Goal: Information Seeking & Learning: Learn about a topic

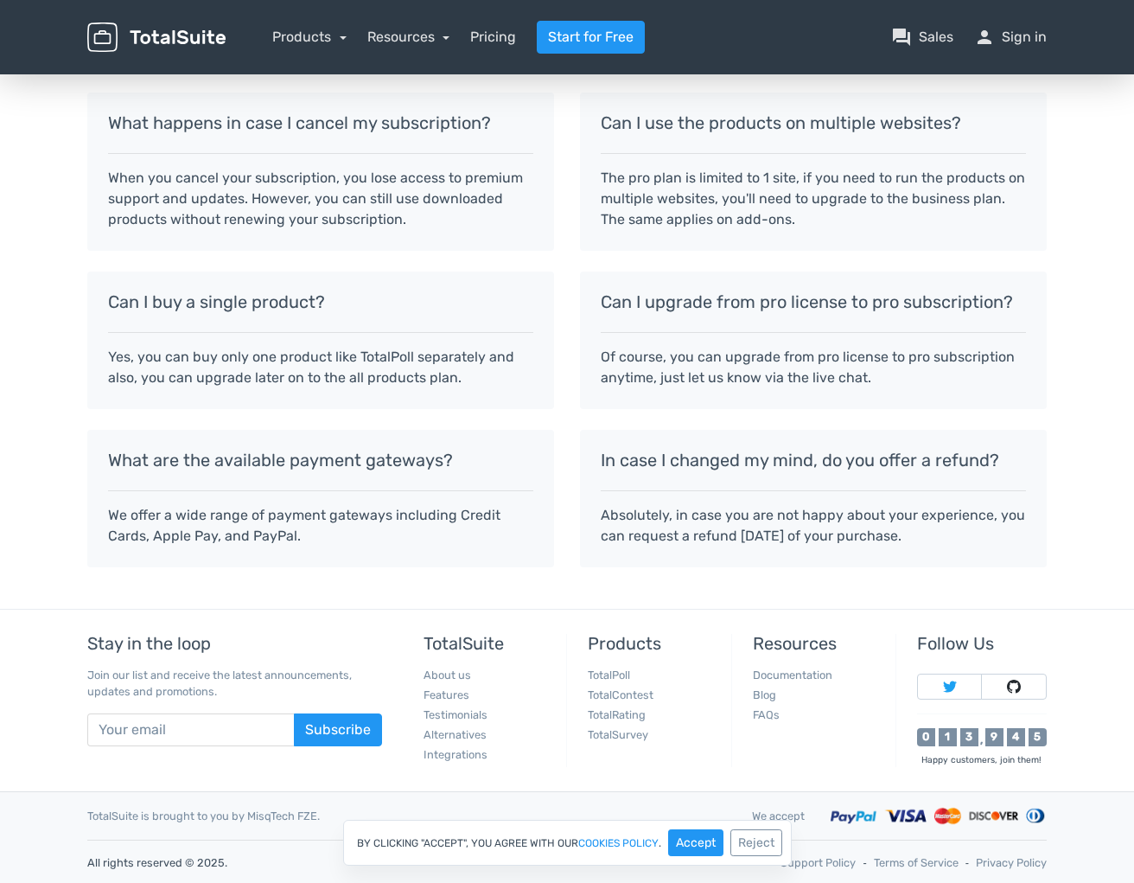
scroll to position [1408, 0]
click at [693, 843] on button "Accept" at bounding box center [695, 842] width 55 height 27
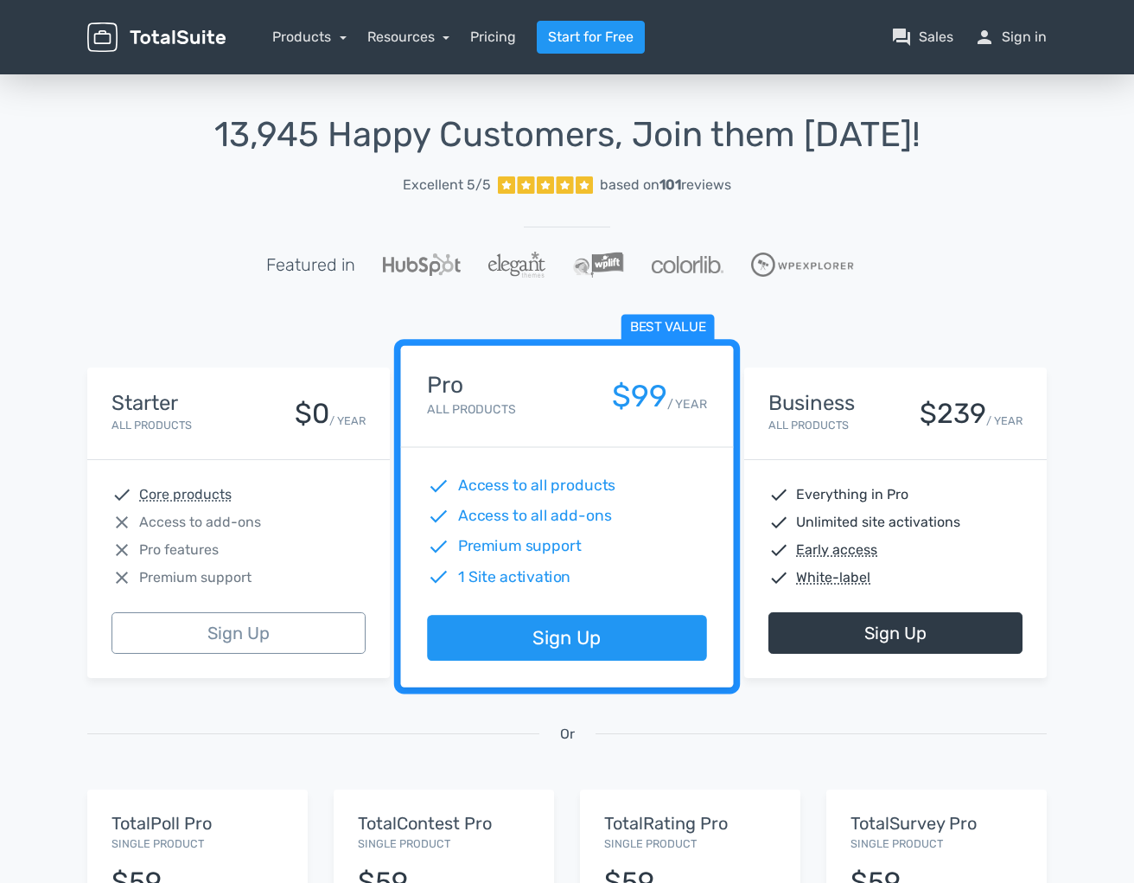
scroll to position [0, 0]
click at [308, 35] on link "Products" at bounding box center [309, 37] width 74 height 16
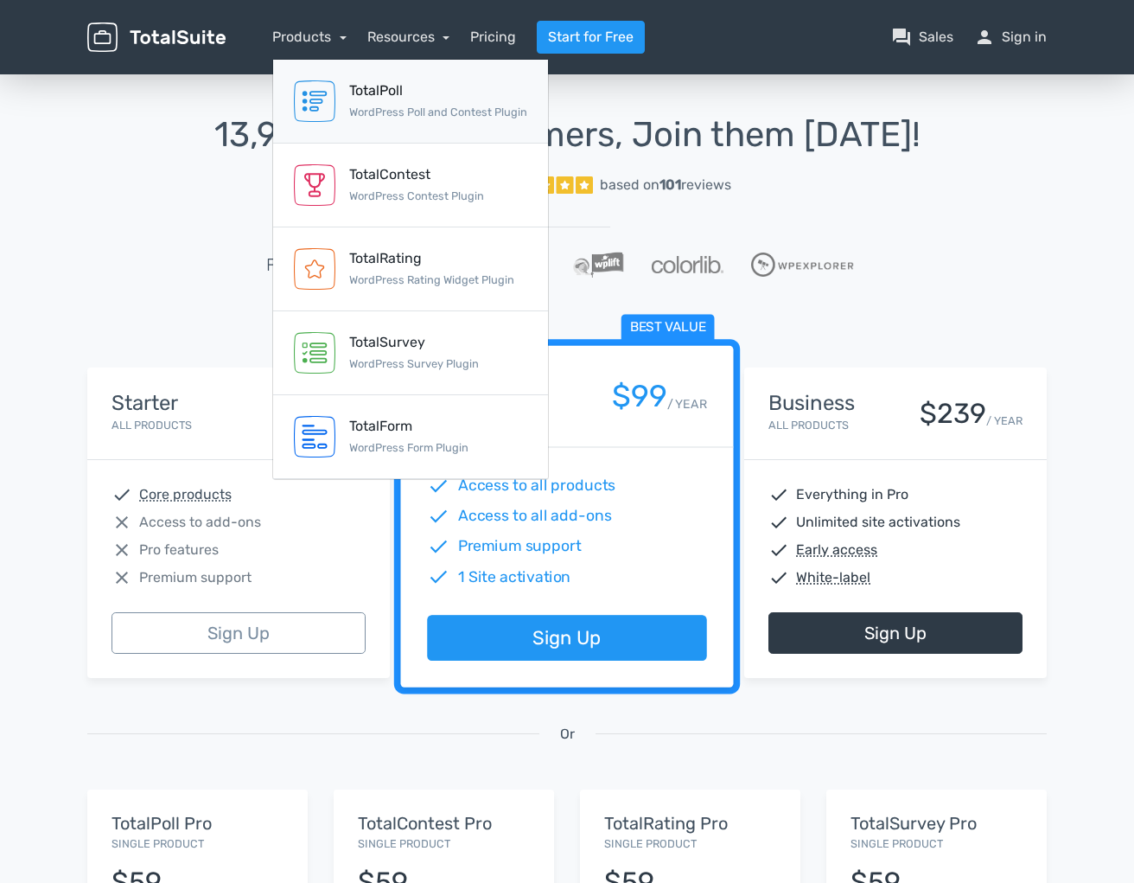
click at [366, 89] on div "TotalPoll" at bounding box center [438, 90] width 178 height 21
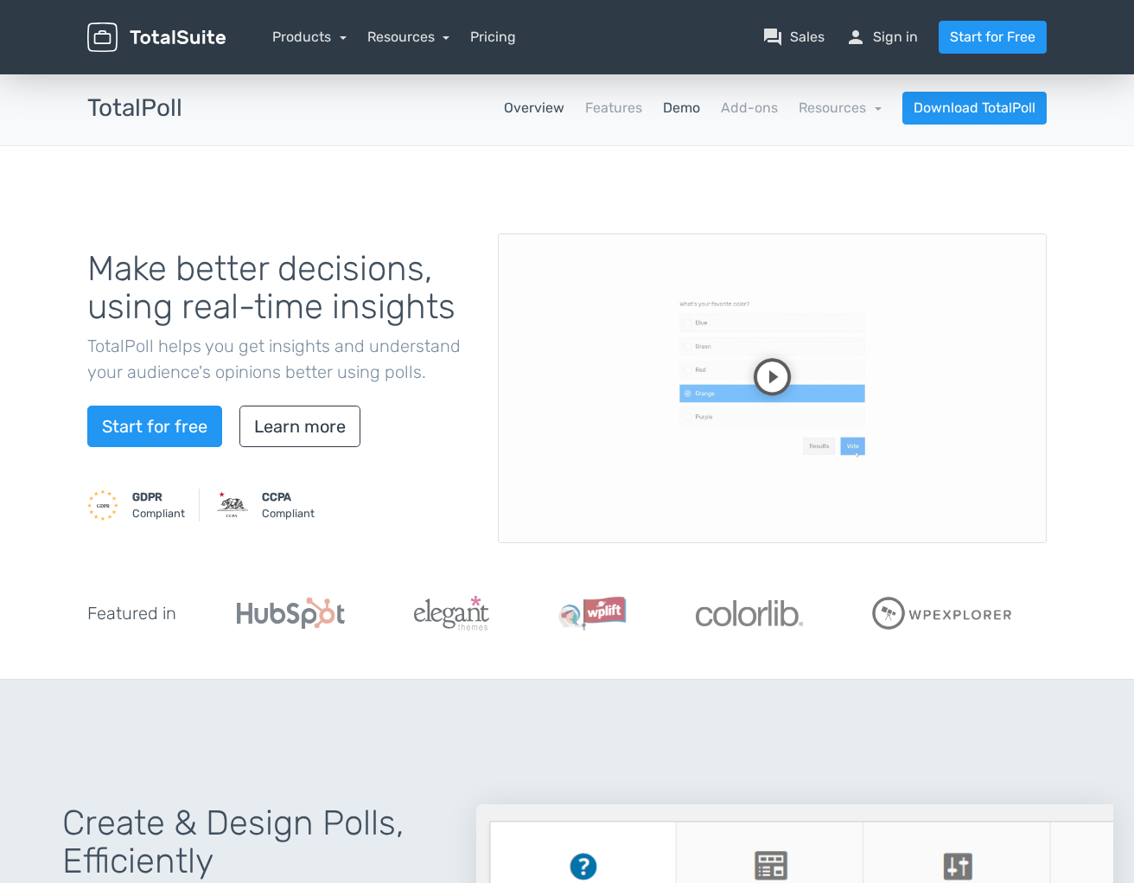
click at [681, 110] on link "Demo" at bounding box center [681, 108] width 37 height 21
click at [298, 415] on link "Learn more" at bounding box center [300, 427] width 121 height 42
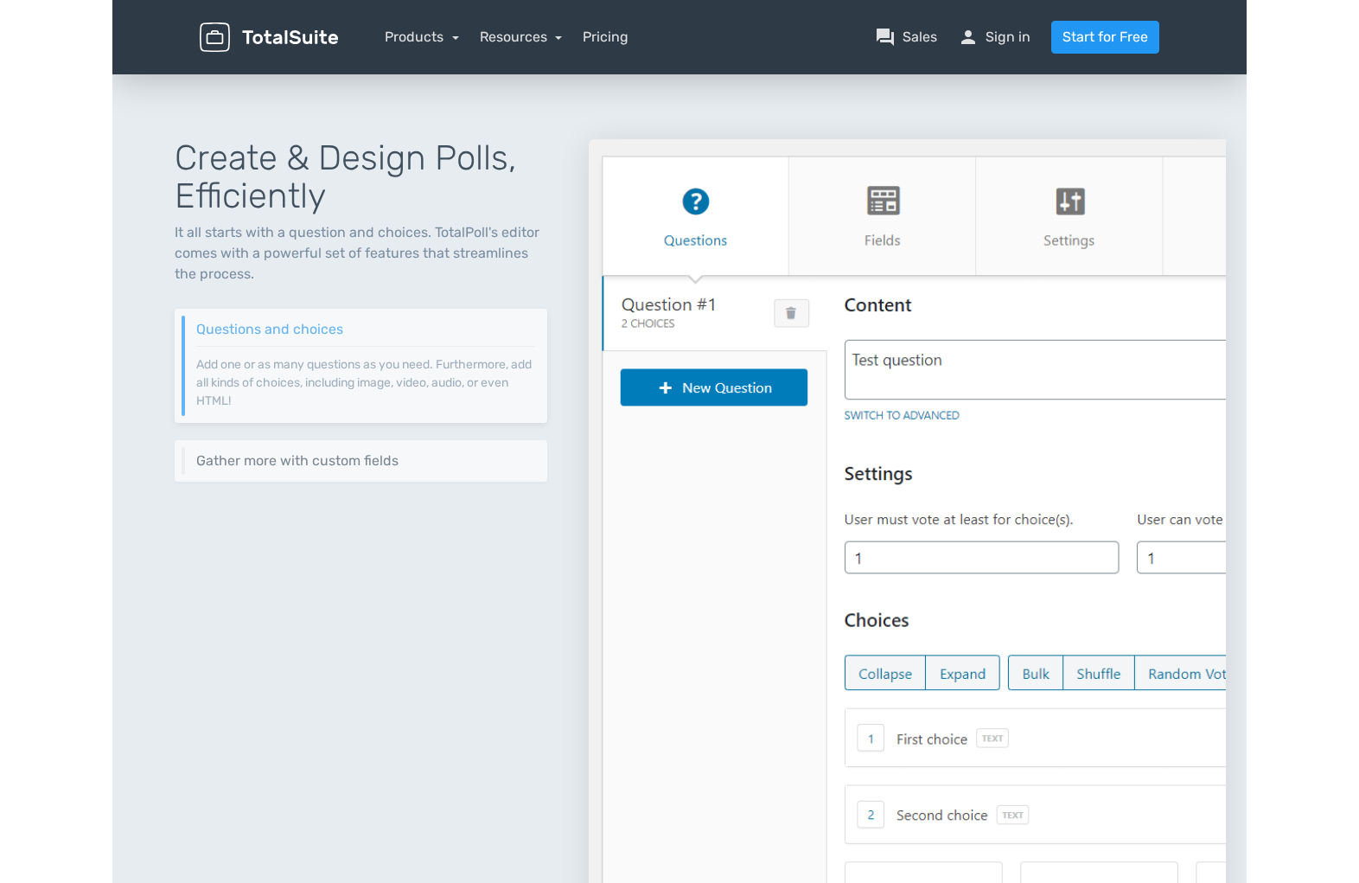
scroll to position [671, 0]
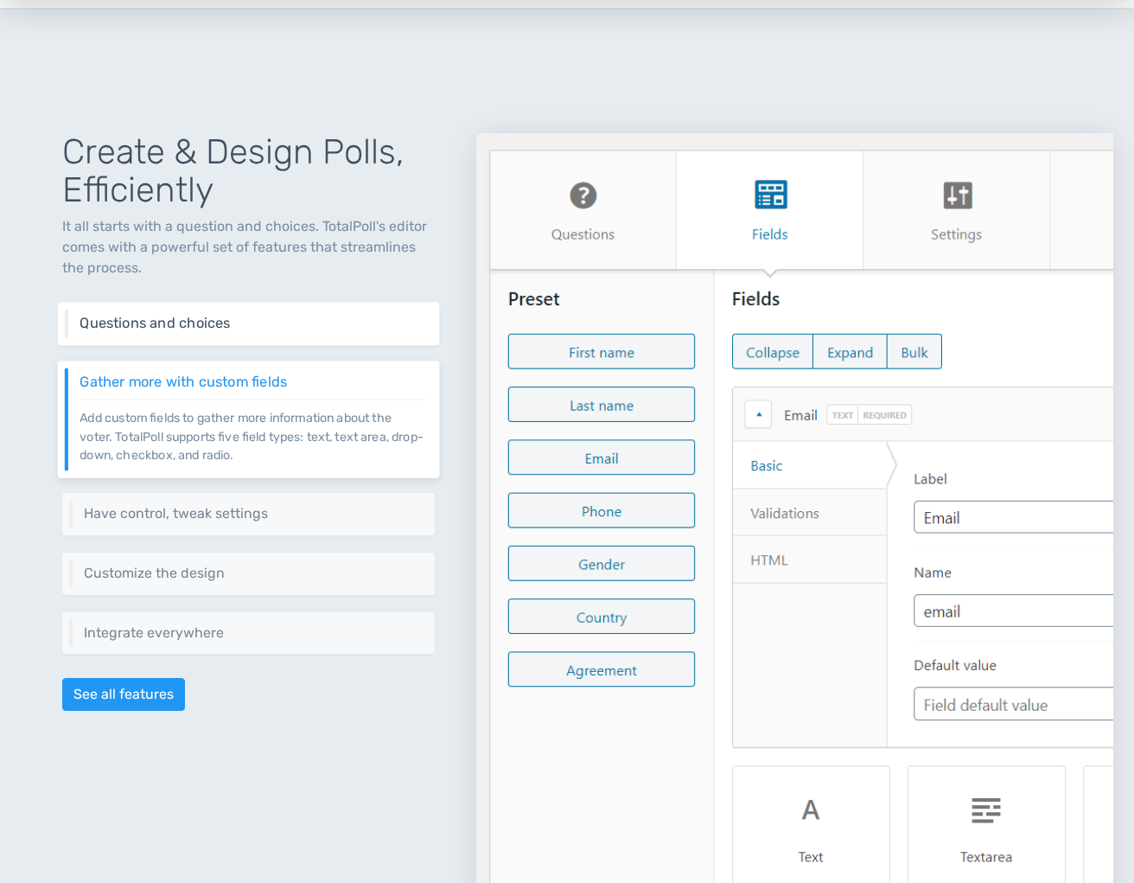
click at [200, 327] on h6 "Questions and choices" at bounding box center [253, 324] width 346 height 16
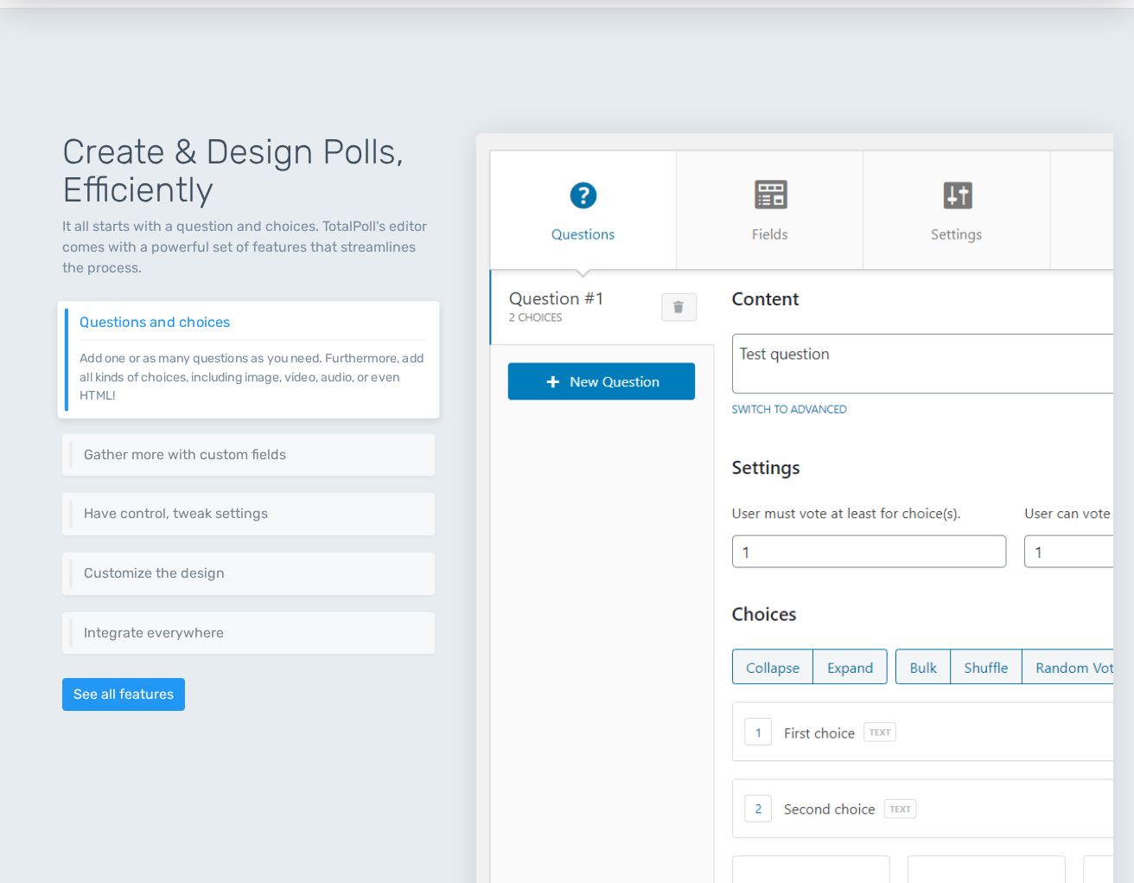
click at [214, 374] on p "Add one or as many questions as you need. Furthermore, add all kinds of choices…" at bounding box center [253, 372] width 346 height 66
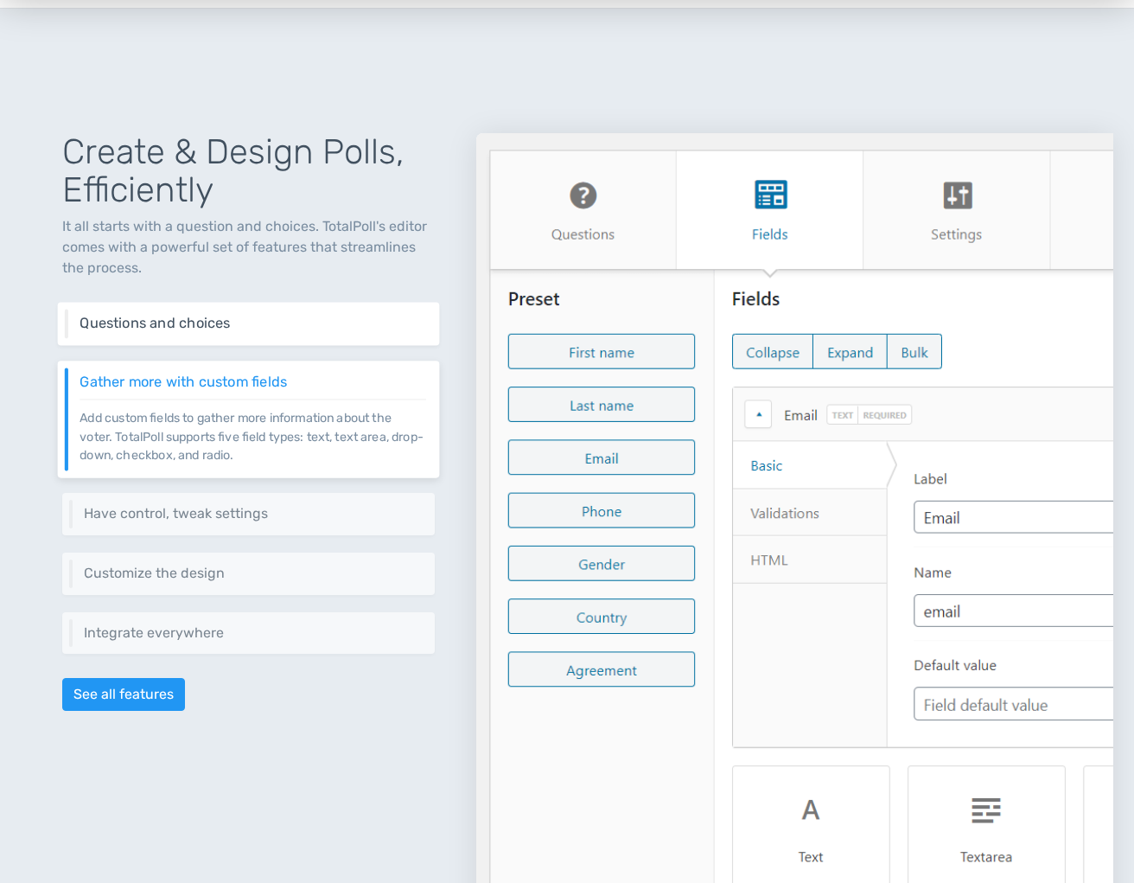
click at [219, 387] on div "Create & Design Polls, Efficiently It all starts with a question and choices. T…" at bounding box center [249, 510] width 456 height 836
click at [206, 337] on div "Questions and choices Add one or as many questions as you need. Furthermore, ad…" at bounding box center [248, 324] width 381 height 43
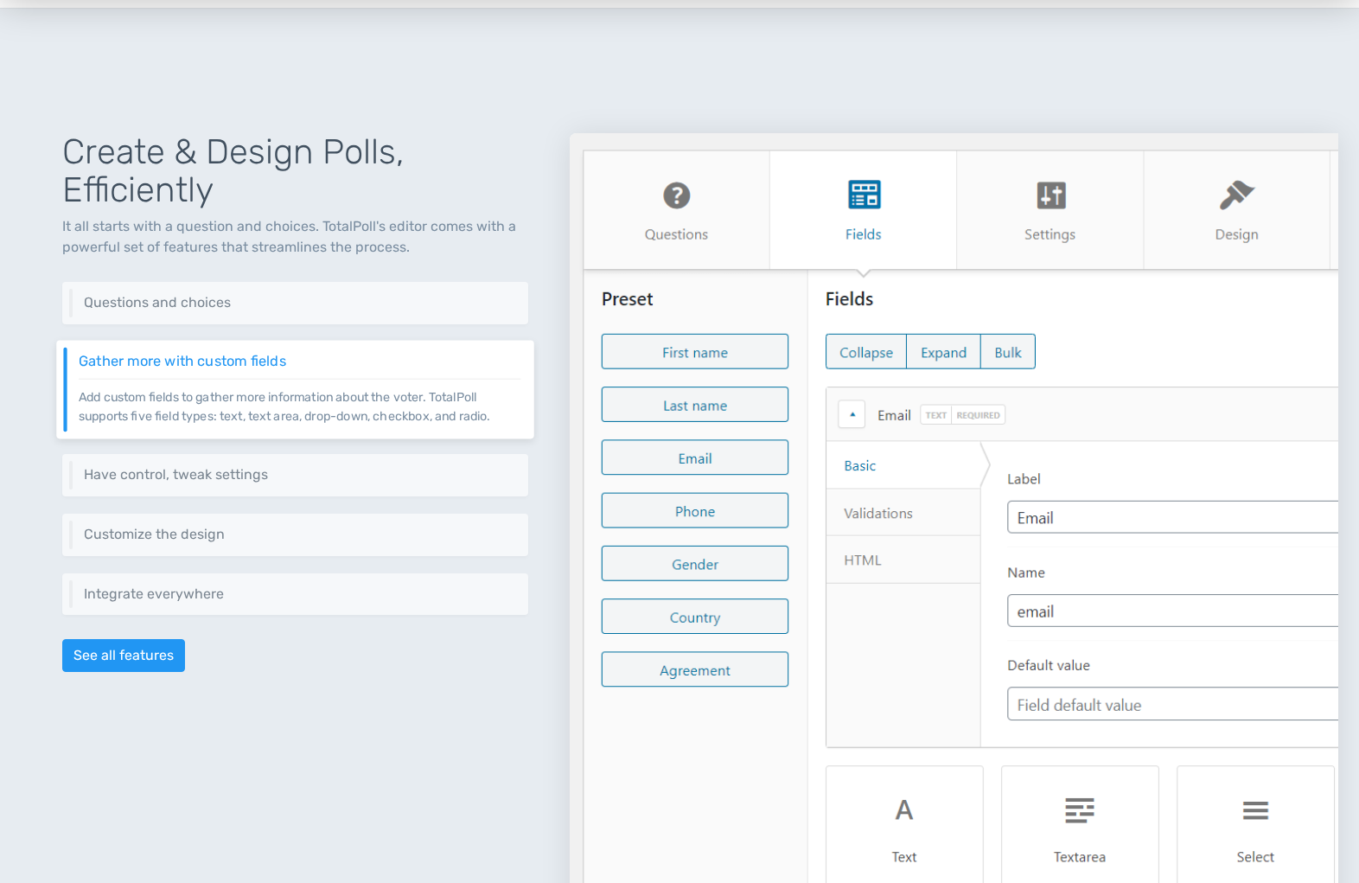
drag, startPoint x: 412, startPoint y: 363, endPoint x: 107, endPoint y: 334, distance: 305.8
click at [108, 335] on div "Create & Design Polls, Efficiently It all starts with a question and choices. T…" at bounding box center [295, 510] width 549 height 836
click at [106, 304] on h6 "Questions and choices" at bounding box center [300, 303] width 442 height 16
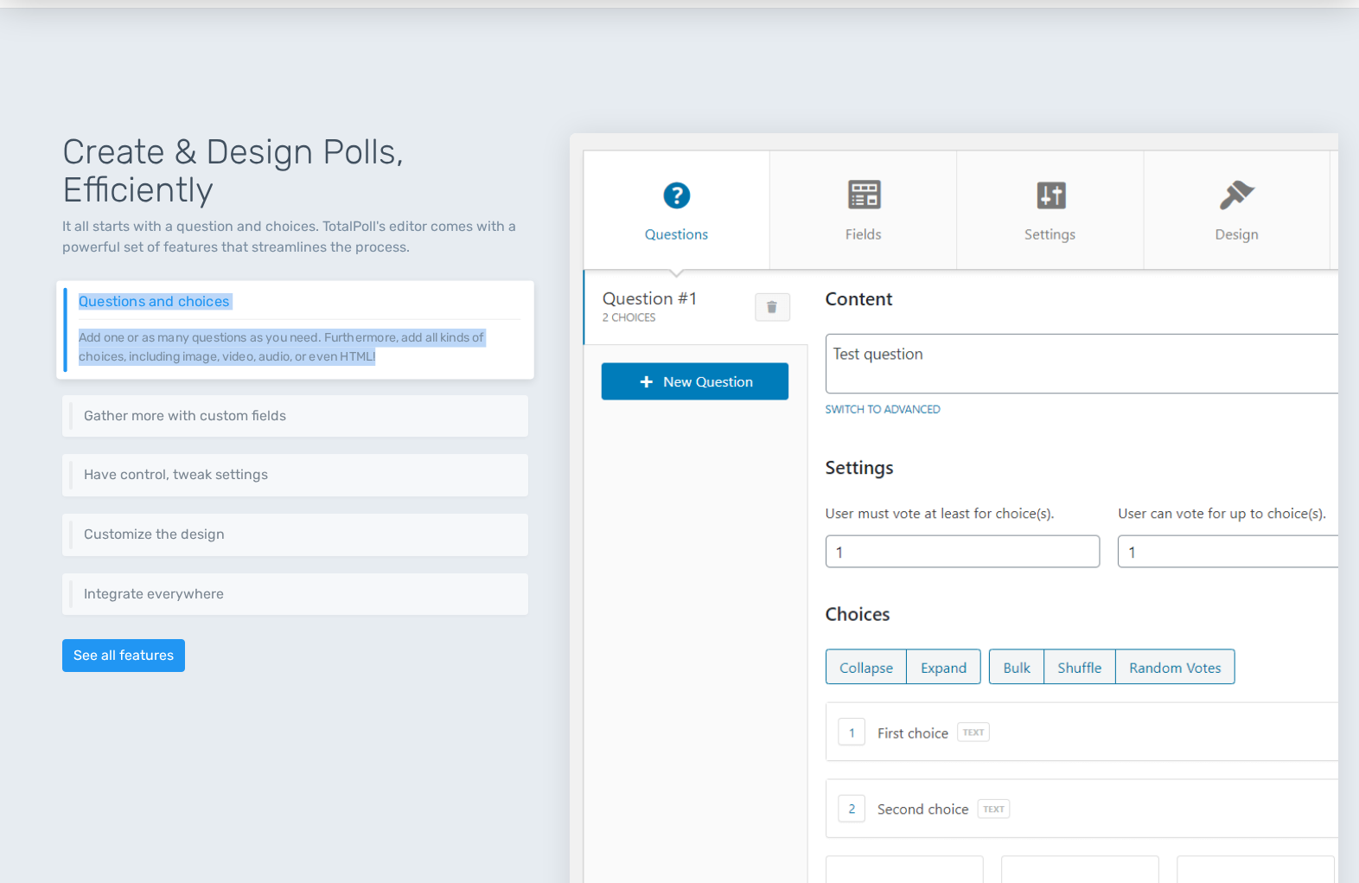
drag, startPoint x: 387, startPoint y: 355, endPoint x: 72, endPoint y: 333, distance: 315.5
click at [72, 333] on div "Questions and choices Add one or as many questions as you need. Furthermore, ad…" at bounding box center [294, 330] width 477 height 98
copy div "Questions and choices Add one or as many questions as you need. Furthermore, ad…"
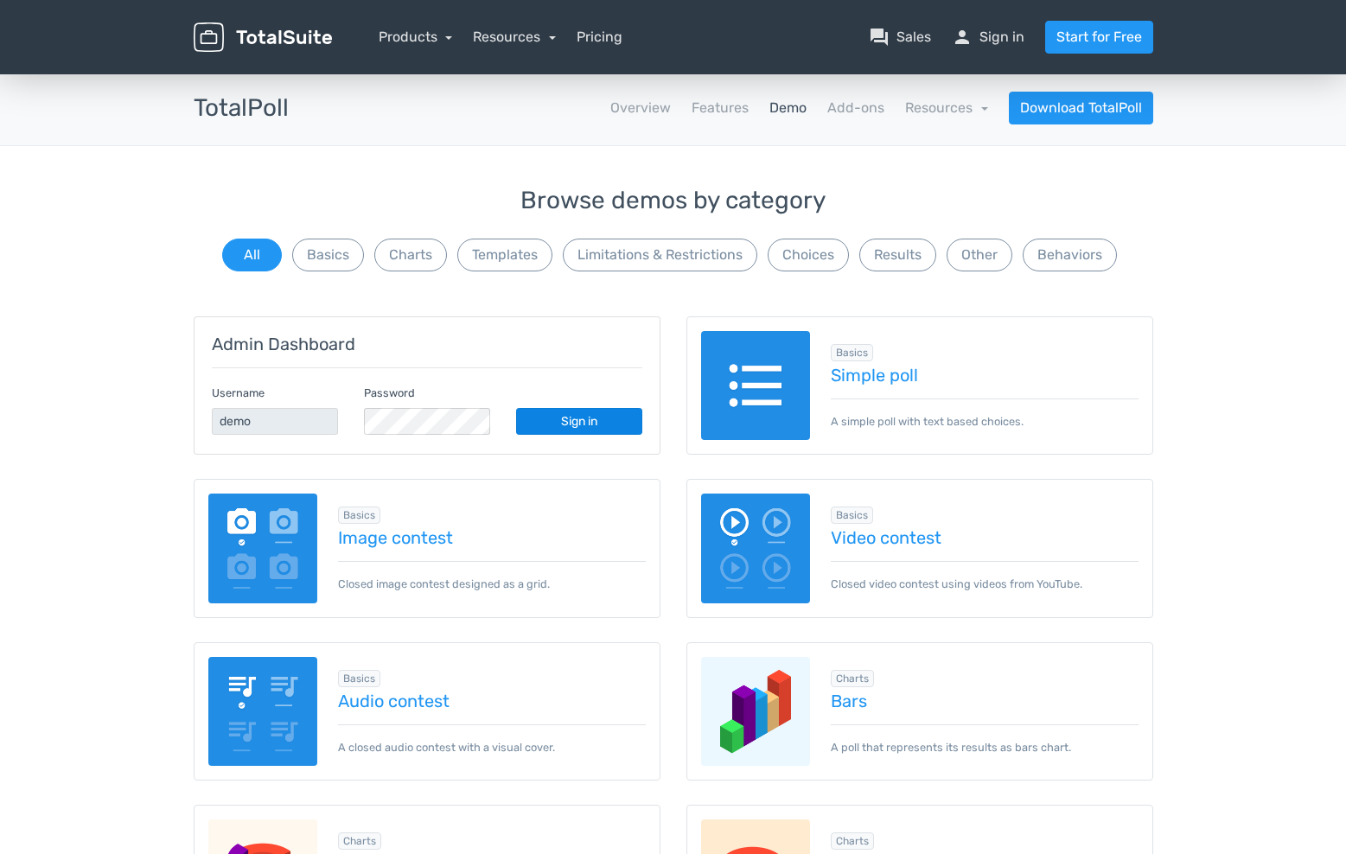
click at [574, 425] on link "Sign in" at bounding box center [579, 421] width 126 height 27
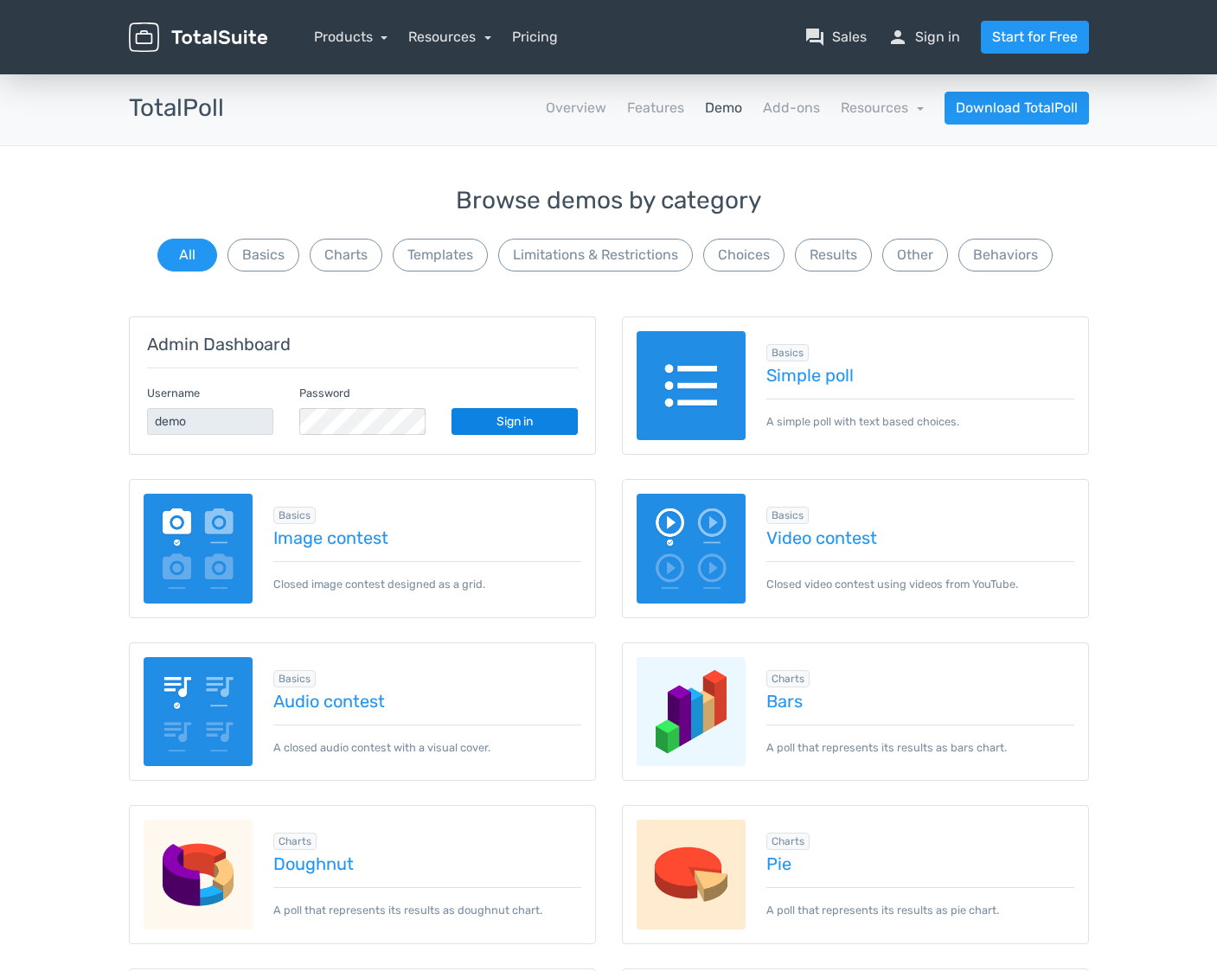
click at [512, 421] on link "Sign in" at bounding box center [514, 421] width 126 height 27
click at [492, 416] on link "Sign in" at bounding box center [514, 421] width 126 height 27
click at [880, 103] on link "Resources" at bounding box center [881, 107] width 83 height 16
click at [865, 150] on link "school Documentation" at bounding box center [841, 155] width 163 height 49
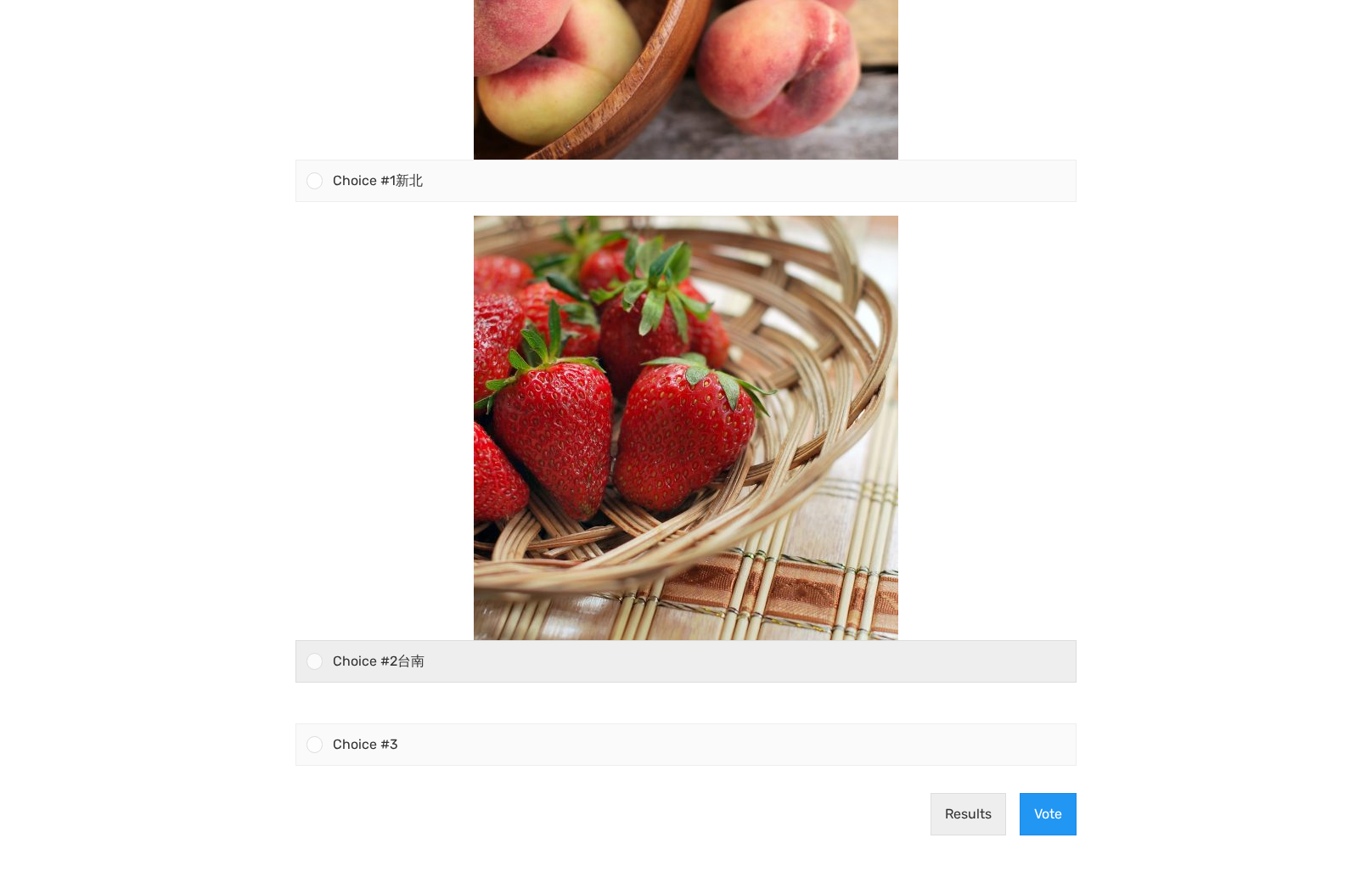
scroll to position [312, 0]
click at [410, 661] on span "Choice #2台南" at bounding box center [378, 661] width 91 height 16
click at [315, 662] on input "Choice #2台南" at bounding box center [315, 662] width 0 height 0
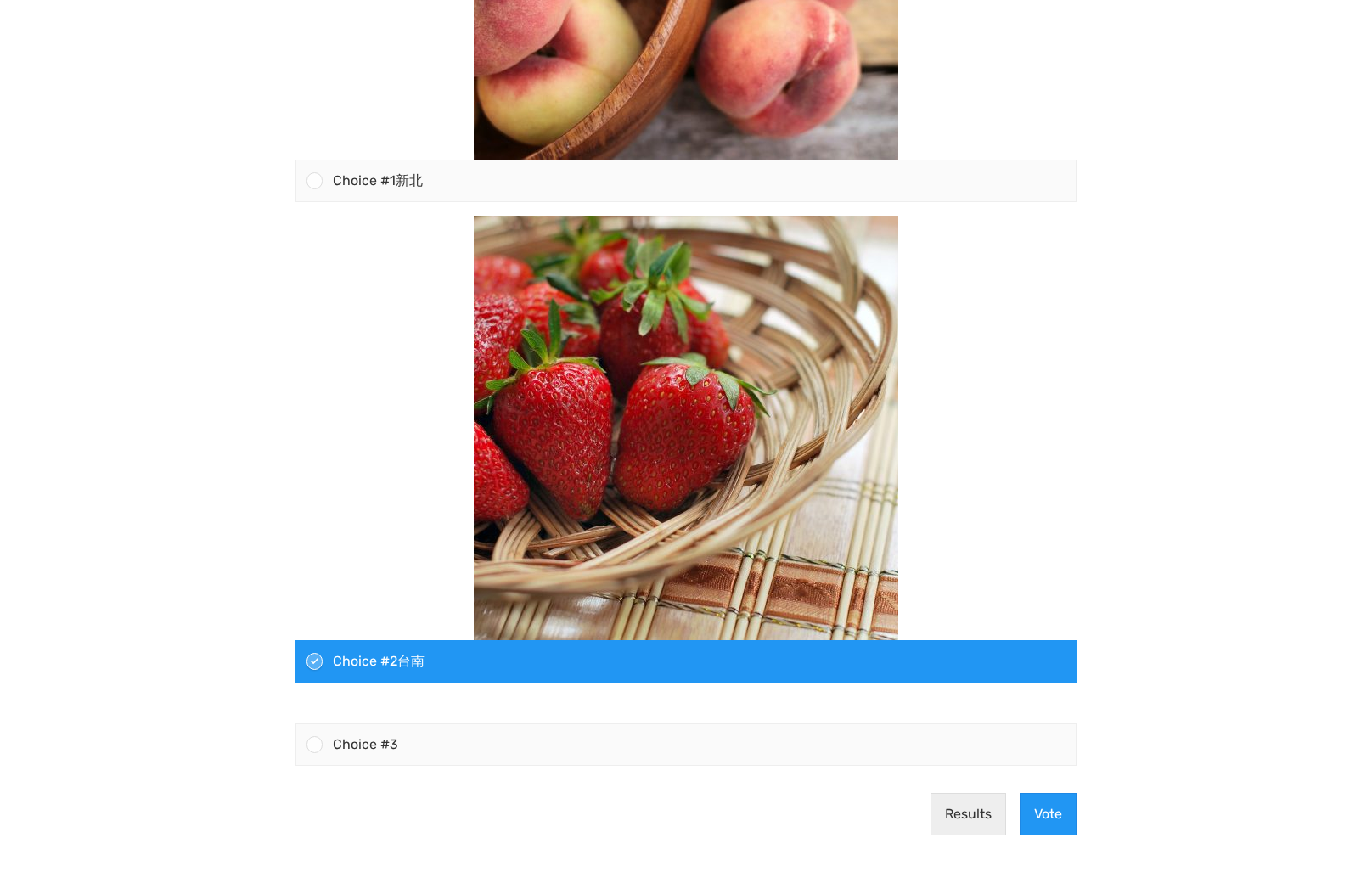
click at [410, 661] on span "Choice #2台南" at bounding box center [378, 661] width 91 height 16
click at [315, 662] on input "Choice #2台南" at bounding box center [315, 662] width 0 height 0
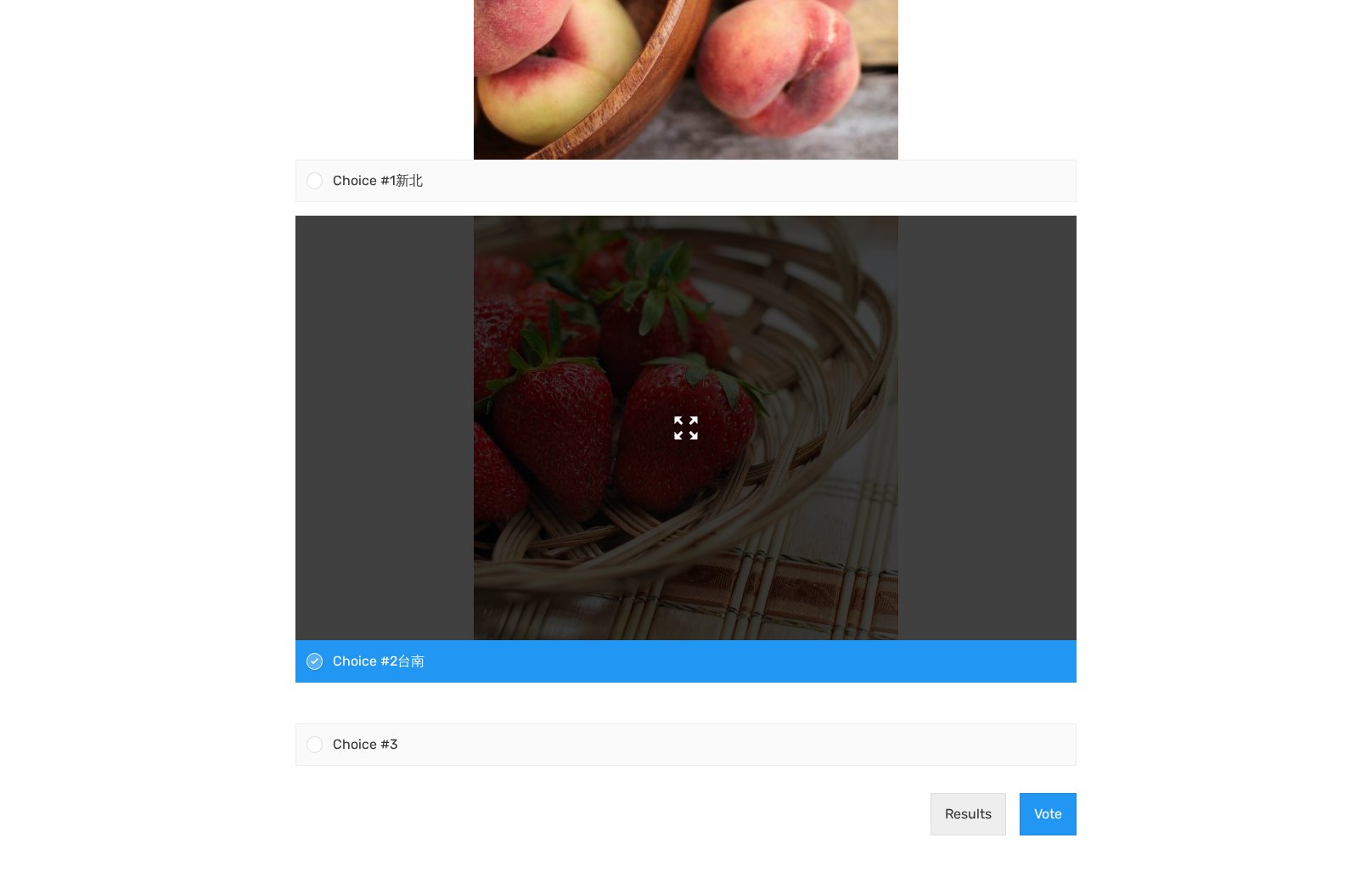
click at [694, 564] on img at bounding box center [686, 428] width 424 height 424
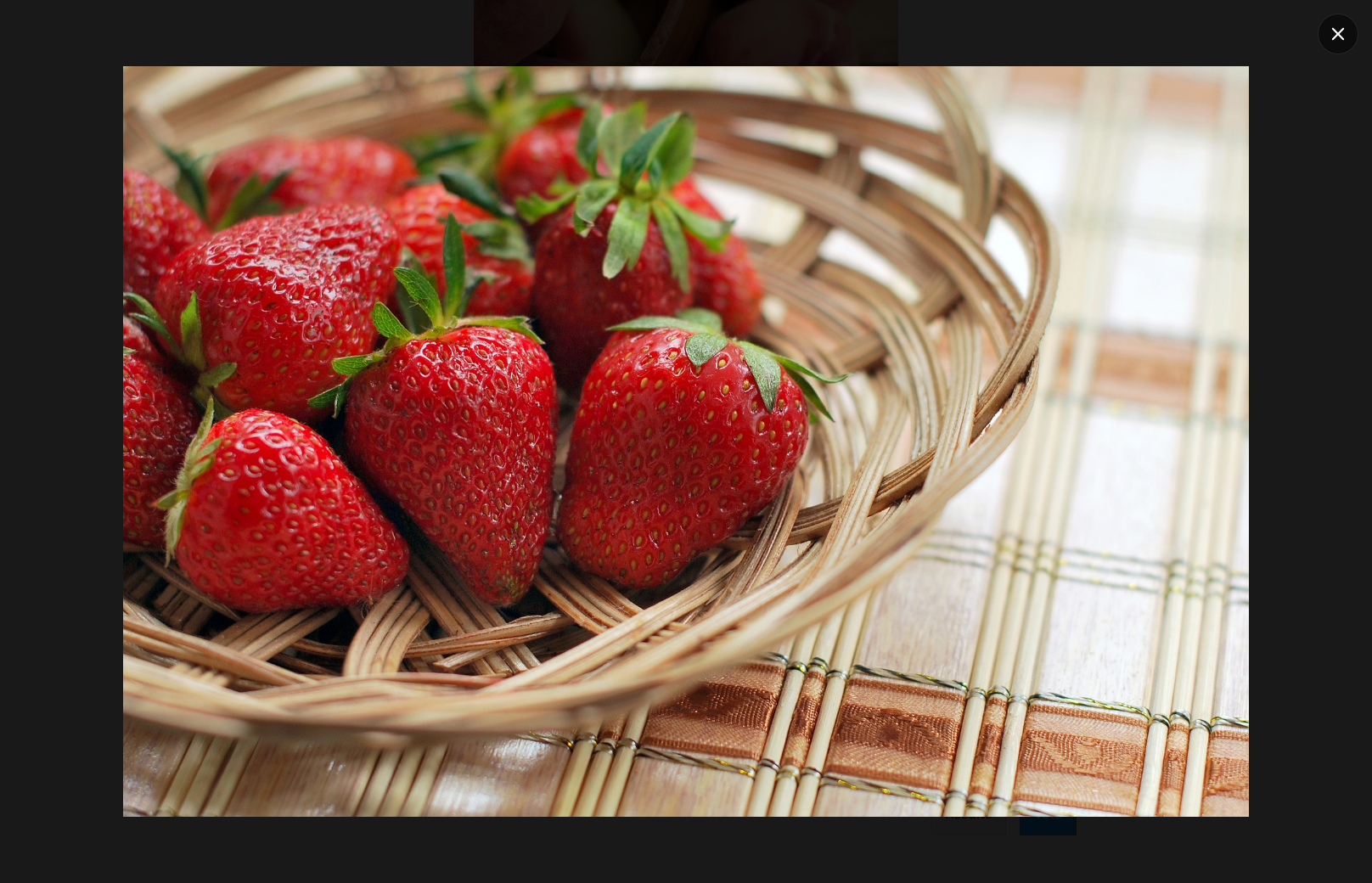
click at [1339, 31] on icon at bounding box center [1338, 33] width 13 height 13
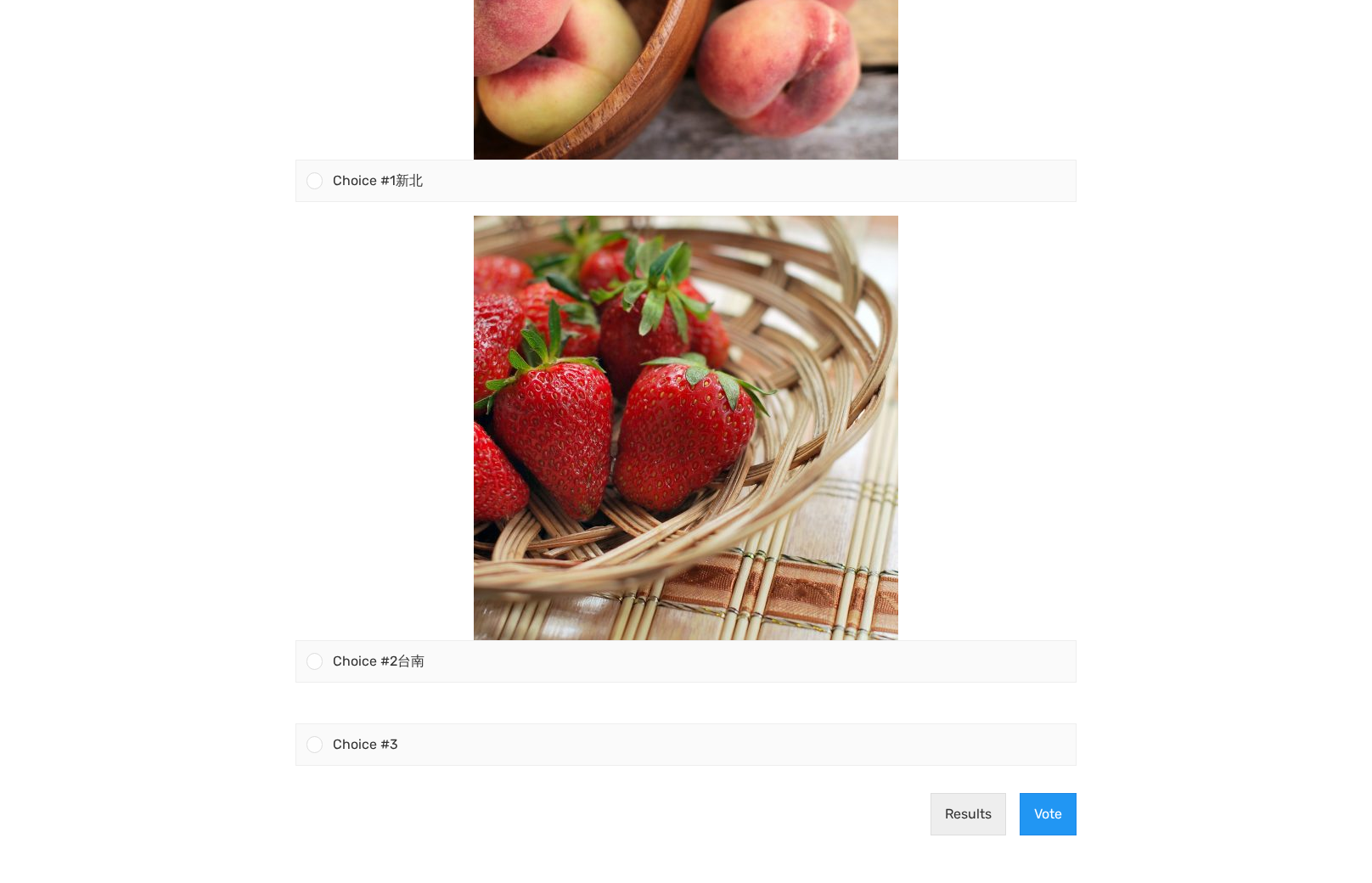
scroll to position [312, 0]
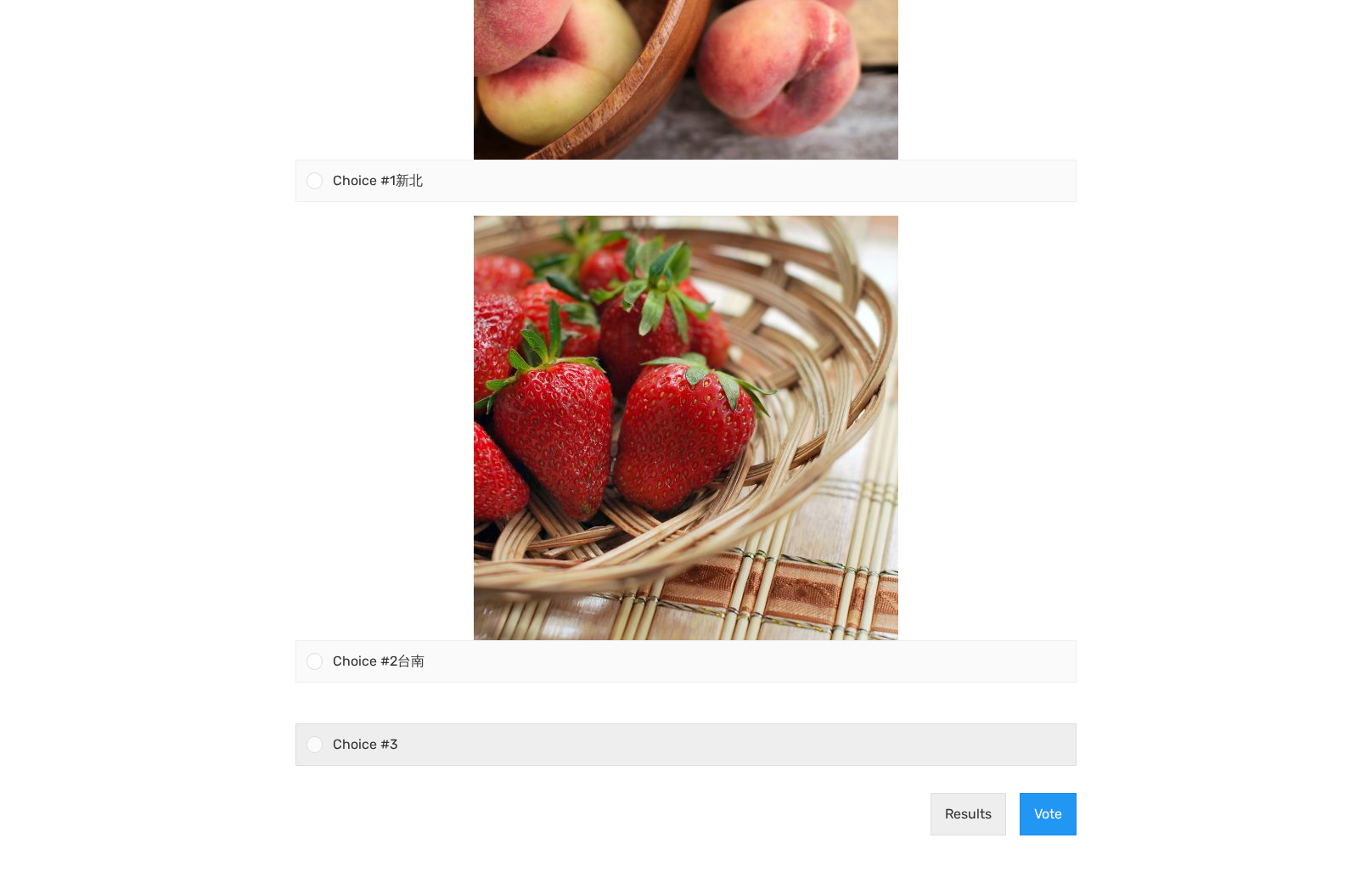
click at [380, 744] on span "Choice #3" at bounding box center [365, 745] width 66 height 16
click at [315, 745] on input "Choice #3" at bounding box center [315, 745] width 0 height 0
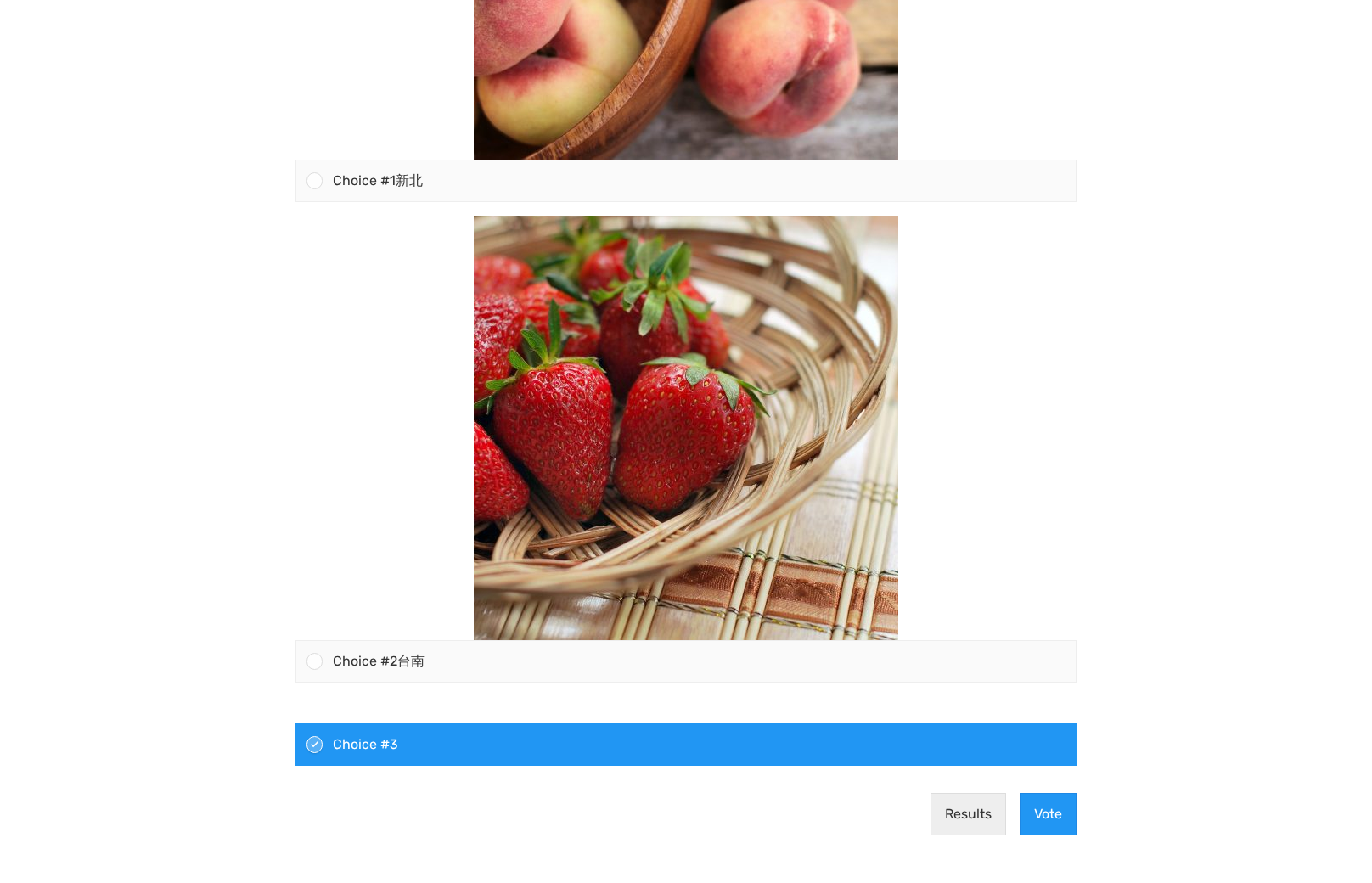
click at [379, 744] on span "Choice #3" at bounding box center [365, 745] width 66 height 16
click at [315, 745] on input "Choice #3" at bounding box center [315, 745] width 0 height 0
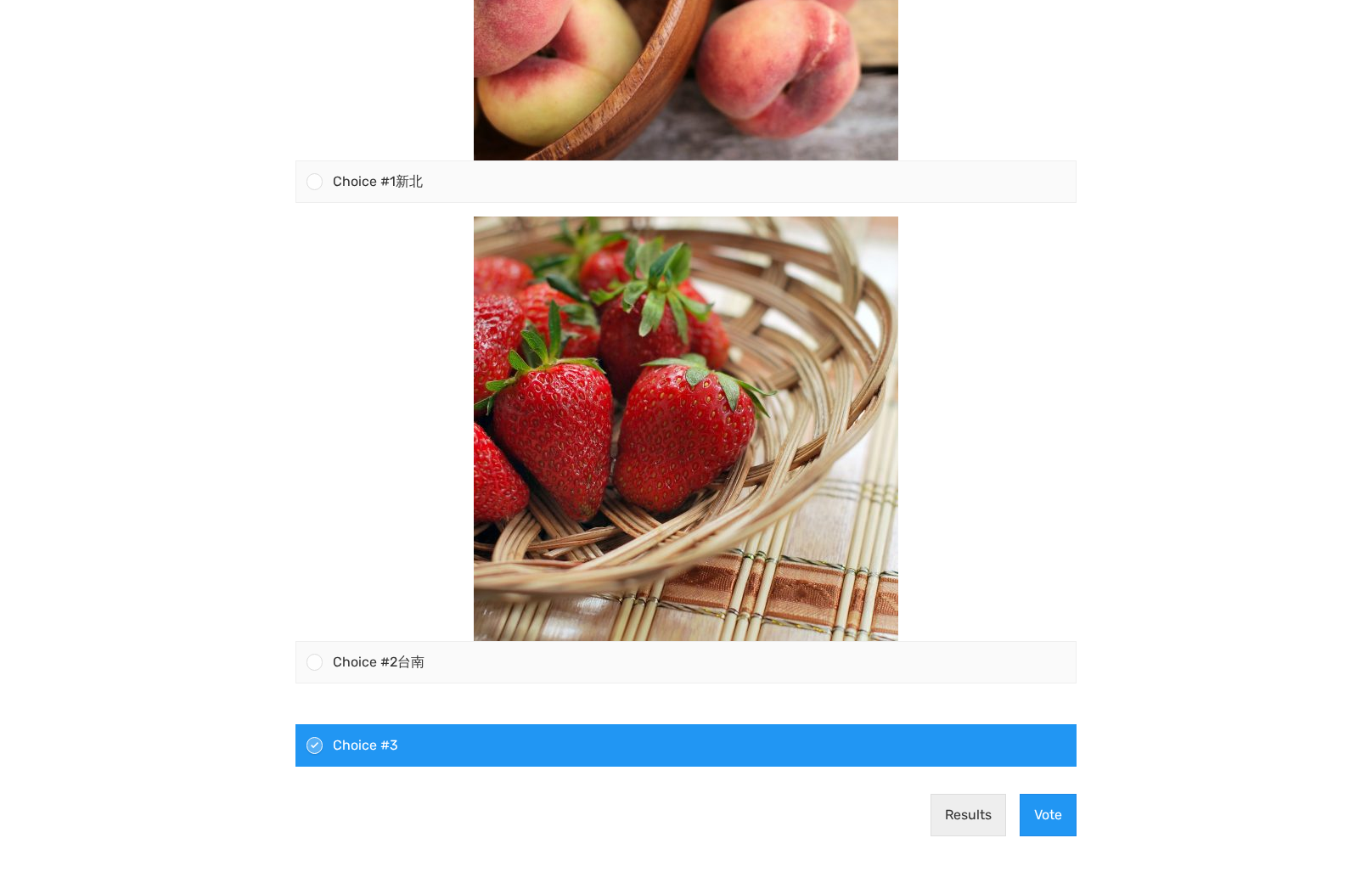
click at [462, 700] on div at bounding box center [686, 711] width 782 height 28
click at [315, 745] on input "Choice #3" at bounding box center [315, 745] width 0 height 0
click at [380, 748] on span "Choice #3" at bounding box center [365, 745] width 66 height 16
click at [315, 745] on input "Choice #3" at bounding box center [315, 745] width 0 height 0
click at [969, 820] on button "Results" at bounding box center [968, 814] width 76 height 42
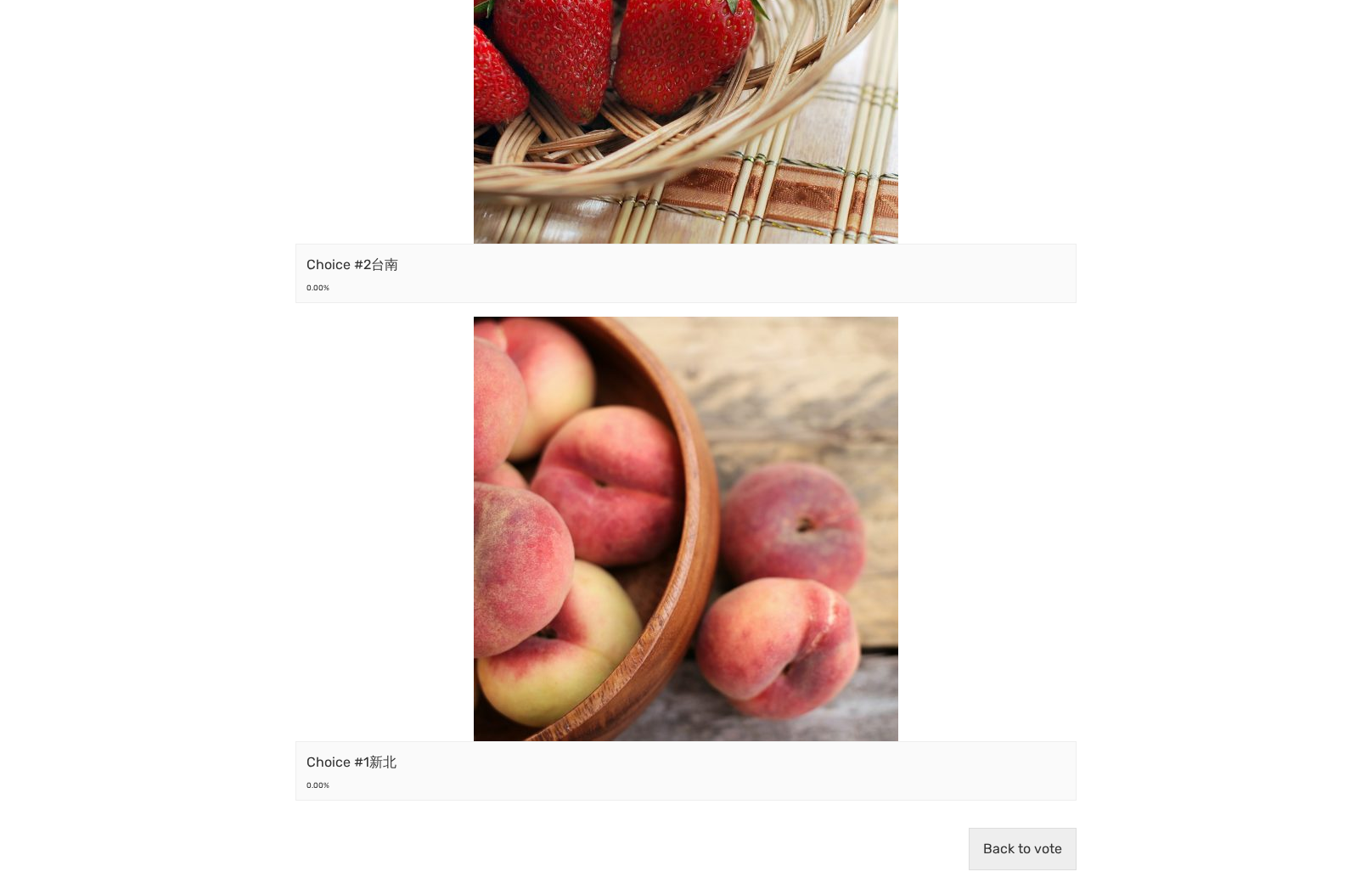
scroll to position [328, 0]
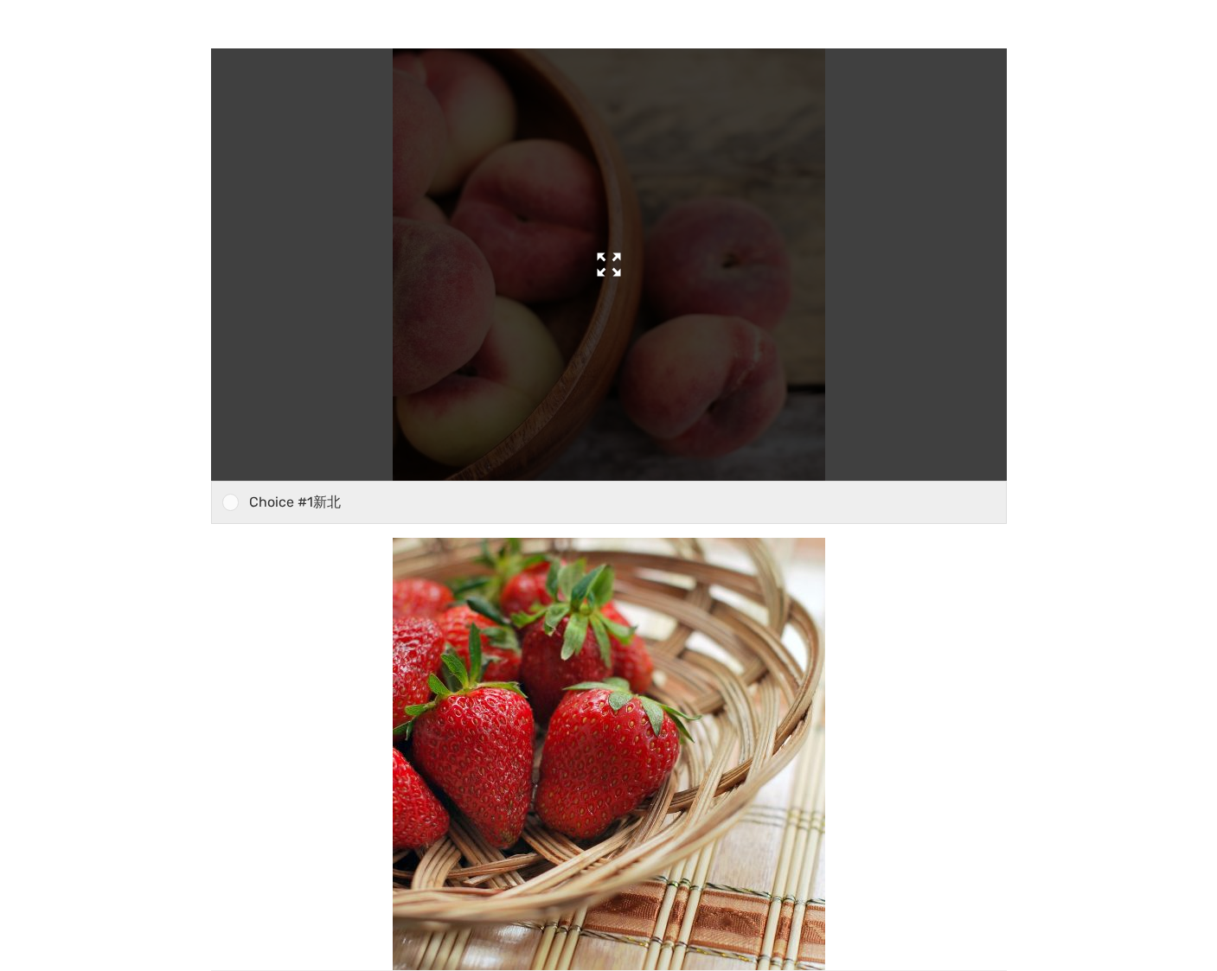
click at [572, 350] on img at bounding box center [609, 264] width 432 height 432
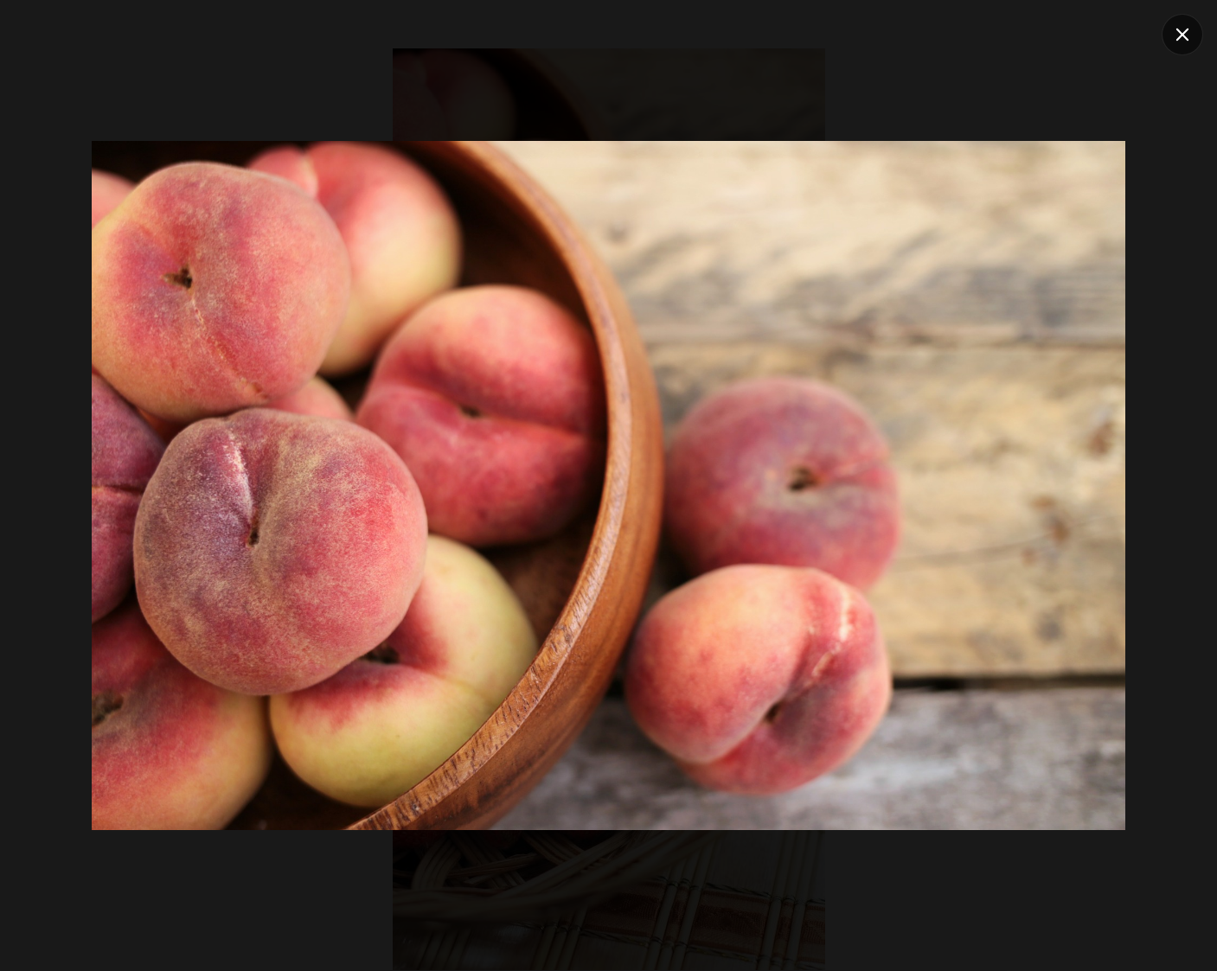
click at [1185, 38] on icon at bounding box center [1182, 35] width 13 height 13
